Goal: Find specific page/section: Find specific page/section

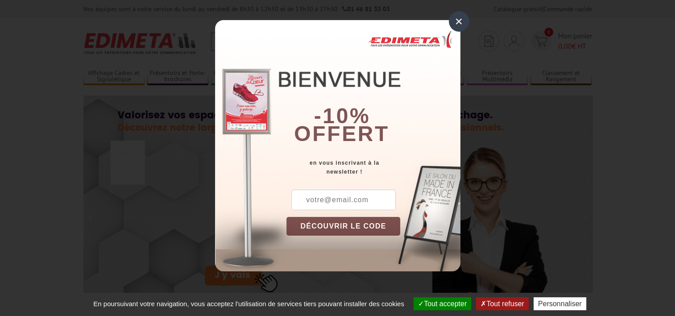
click at [460, 21] on div "×" at bounding box center [459, 21] width 21 height 21
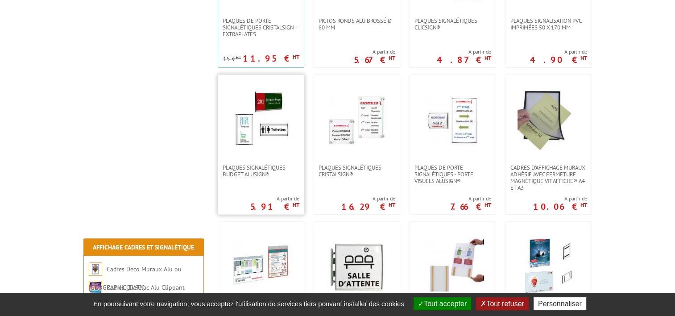
click at [249, 158] on link at bounding box center [261, 119] width 86 height 89
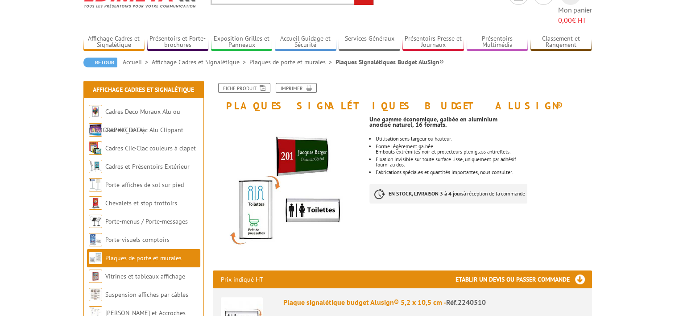
scroll to position [45, 0]
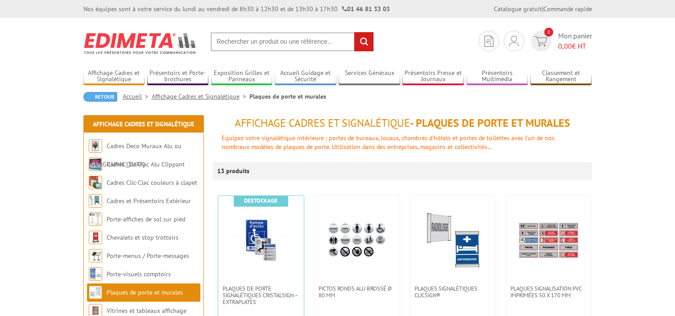
scroll to position [268, 0]
click at [104, 72] on link "Affichage Cadres et Signalétique" at bounding box center [114, 76] width 62 height 15
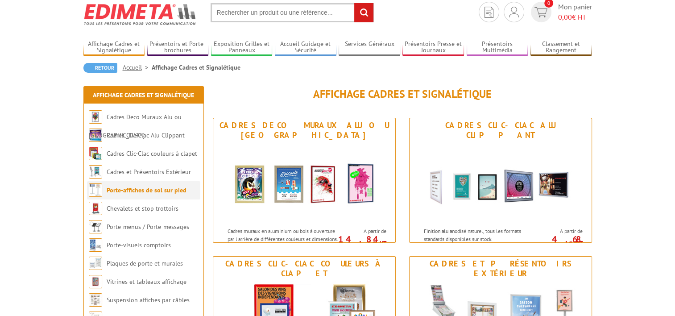
scroll to position [45, 0]
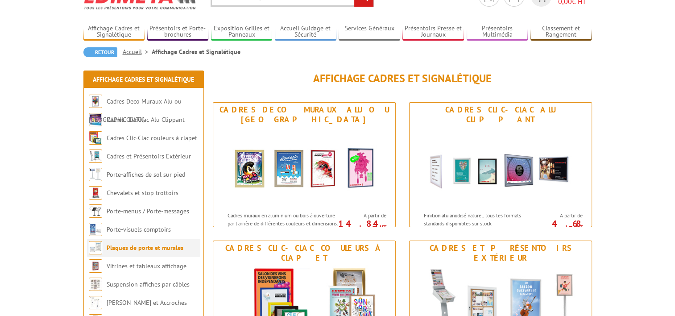
click at [146, 247] on link "Plaques de porte et murales" at bounding box center [145, 248] width 77 height 8
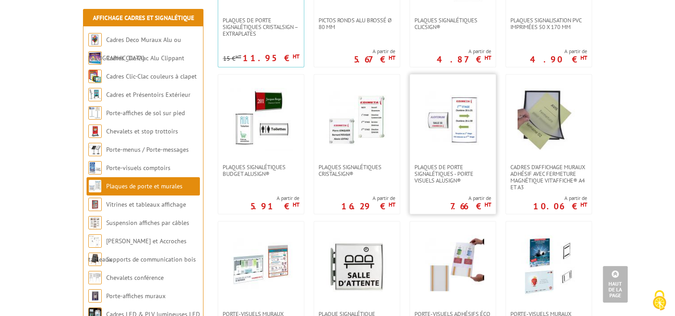
scroll to position [268, 0]
click at [443, 172] on span "Plaques de porte signalétiques - Porte Visuels AluSign®" at bounding box center [452, 174] width 77 height 20
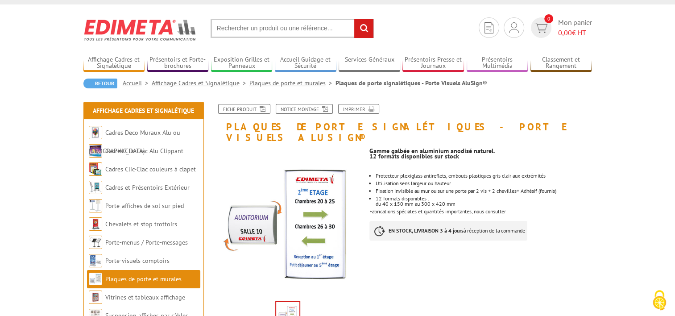
scroll to position [58, 0]
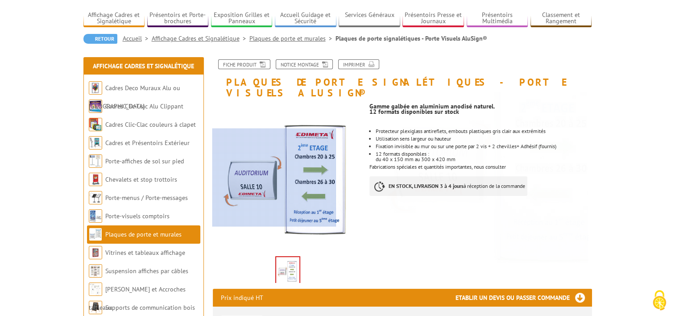
click at [237, 177] on div at bounding box center [273, 177] width 123 height 98
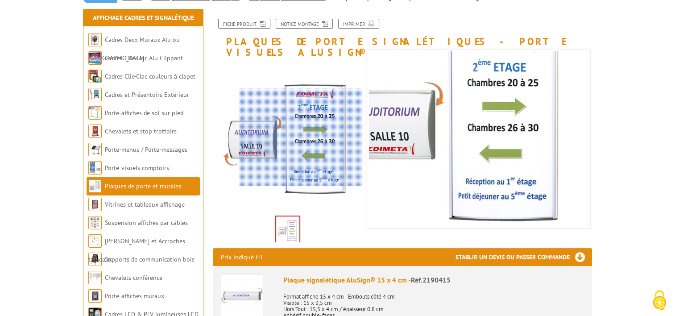
scroll to position [147, 0]
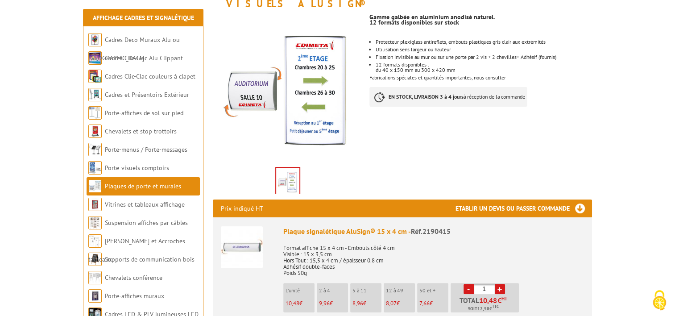
click at [295, 175] on img at bounding box center [287, 182] width 23 height 28
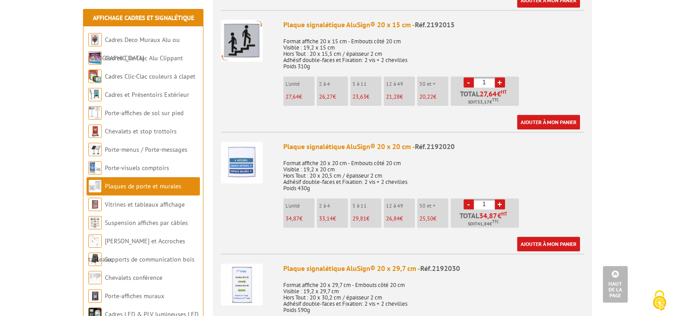
scroll to position [1129, 0]
